Goal: Find specific page/section: Find specific page/section

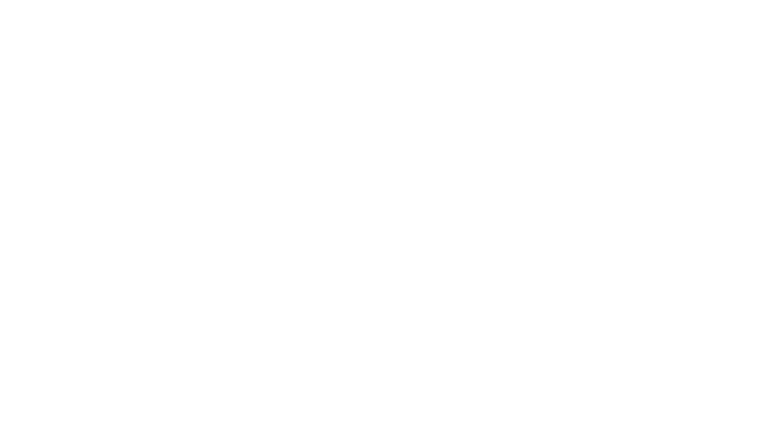
click at [268, 25] on div at bounding box center [388, 212] width 776 height 424
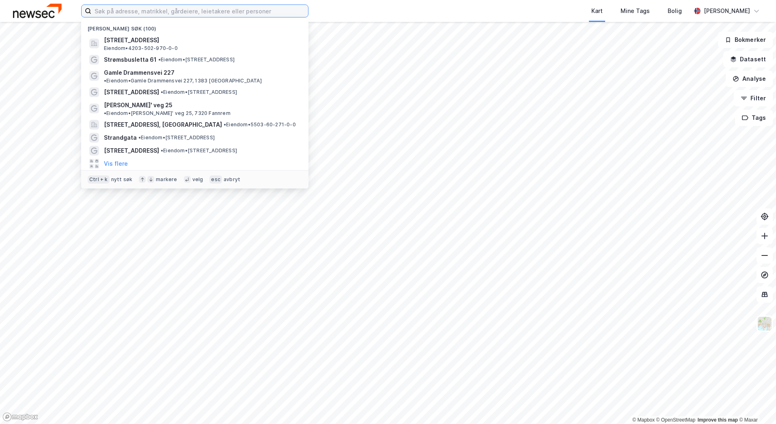
click at [261, 14] on input at bounding box center [199, 11] width 217 height 12
type input "tollbugata 10"
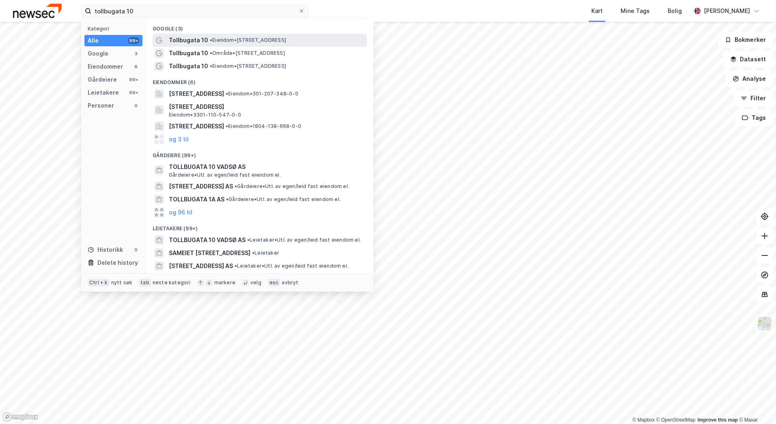
click at [256, 39] on span "• Eiendom • [STREET_ADDRESS]" at bounding box center [248, 40] width 76 height 6
